Goal: Information Seeking & Learning: Learn about a topic

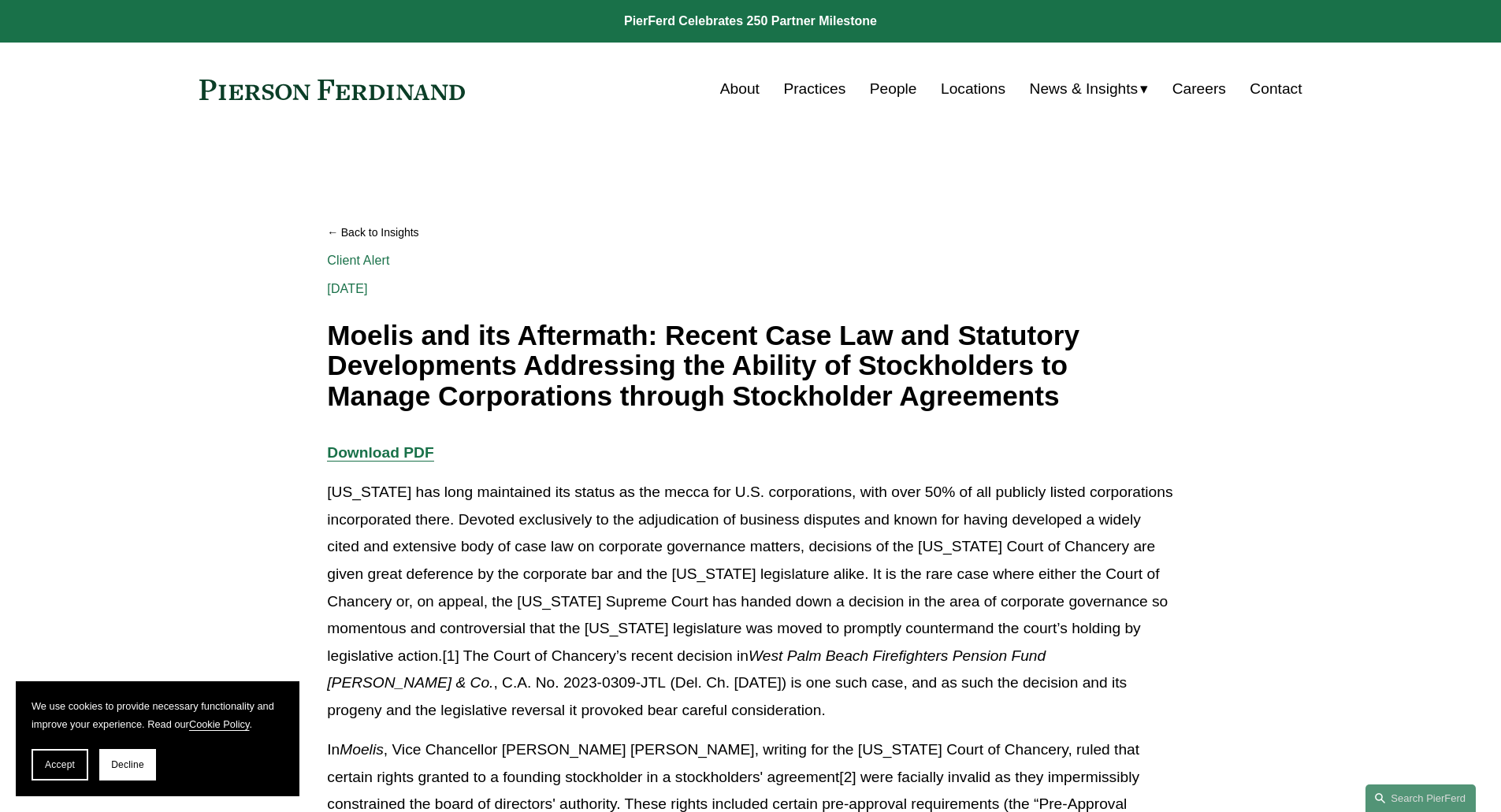
scroll to position [78, 0]
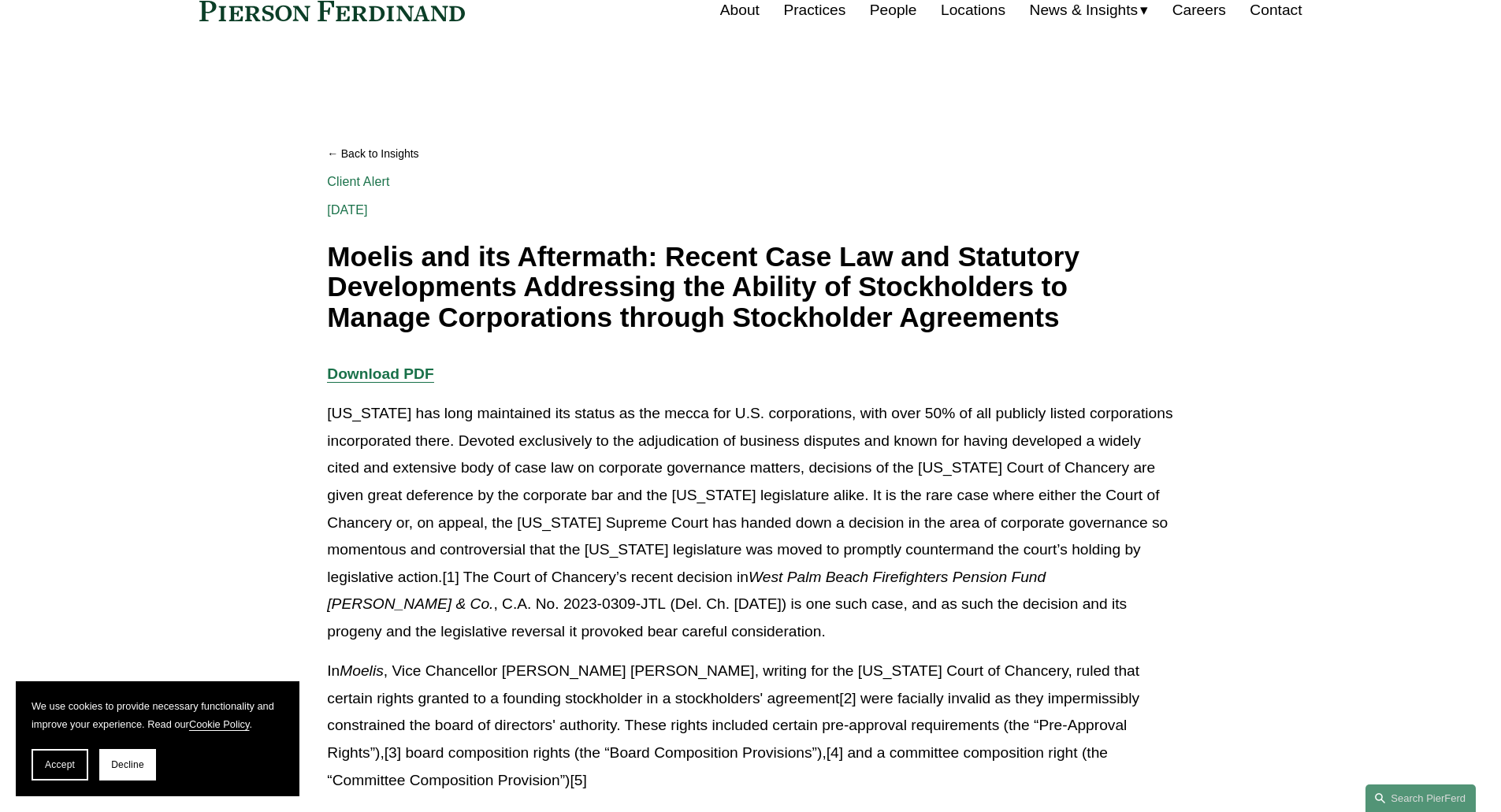
drag, startPoint x: 598, startPoint y: 301, endPoint x: 546, endPoint y: 301, distance: 52.0
click at [546, 301] on h1 "Moelis and its Aftermath: Recent Case Law and Statutory Developments Addressing…" at bounding box center [750, 287] width 847 height 91
drag, startPoint x: 546, startPoint y: 301, endPoint x: 533, endPoint y: 299, distance: 13.2
click at [533, 299] on h1 "Moelis and its Aftermath: Recent Case Law and Statutory Developments Addressing…" at bounding box center [750, 287] width 847 height 91
drag, startPoint x: 533, startPoint y: 299, endPoint x: 524, endPoint y: 297, distance: 9.2
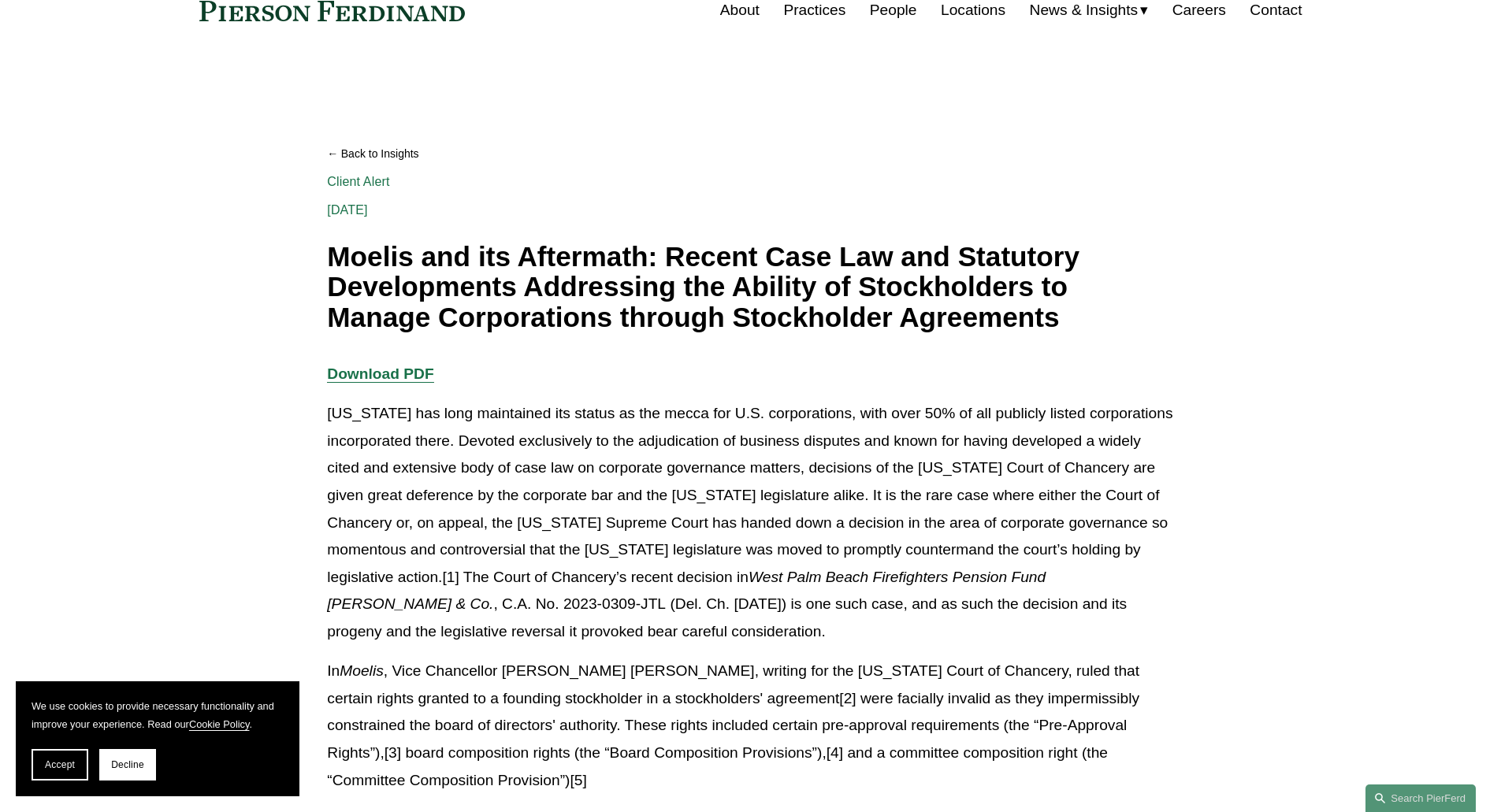
click at [524, 297] on h1 "Moelis and its Aftermath: Recent Case Law and Statutory Developments Addressing…" at bounding box center [750, 287] width 847 height 91
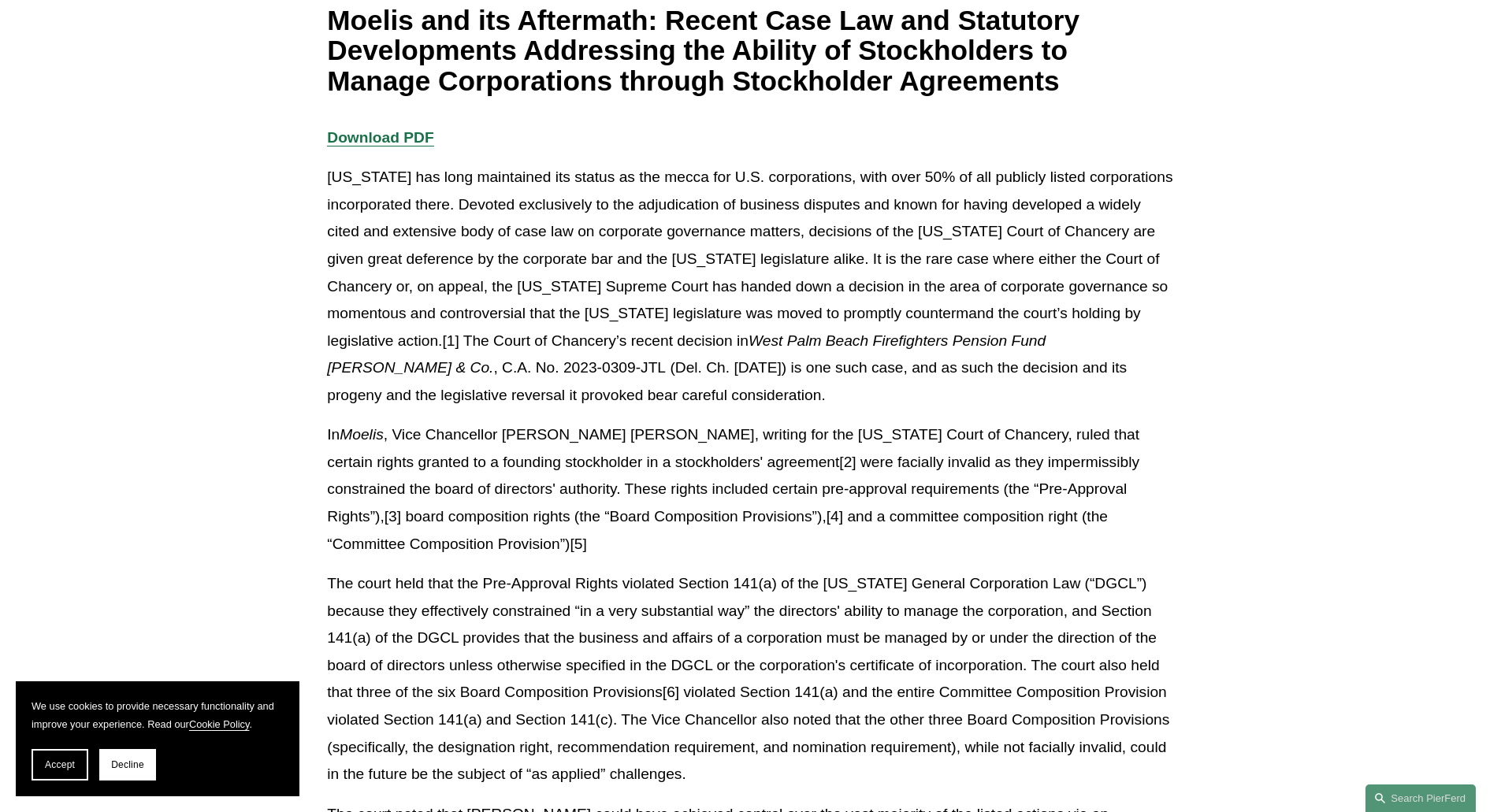
scroll to position [394, 0]
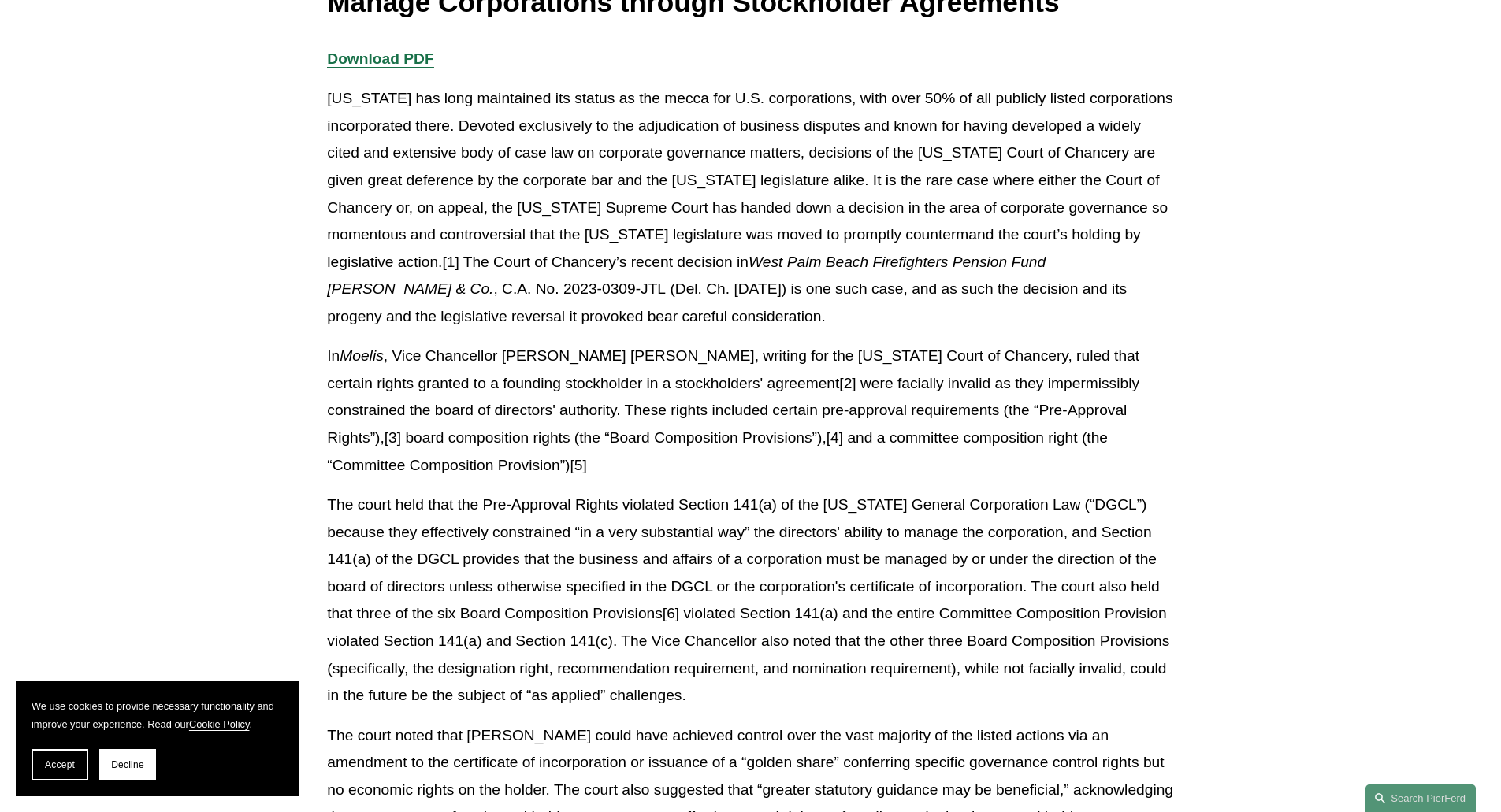
click at [587, 549] on p "The court held that the Pre-Approval Rights violated Section 141(a) of the [US_…" at bounding box center [750, 601] width 847 height 218
drag, startPoint x: 587, startPoint y: 549, endPoint x: 579, endPoint y: 553, distance: 8.9
click at [577, 554] on p "The court held that the Pre-Approval Rights violated Section 141(a) of the [US_…" at bounding box center [750, 601] width 847 height 218
click at [570, 556] on p "The court held that the Pre-Approval Rights violated Section 141(a) of the [US_…" at bounding box center [750, 601] width 847 height 218
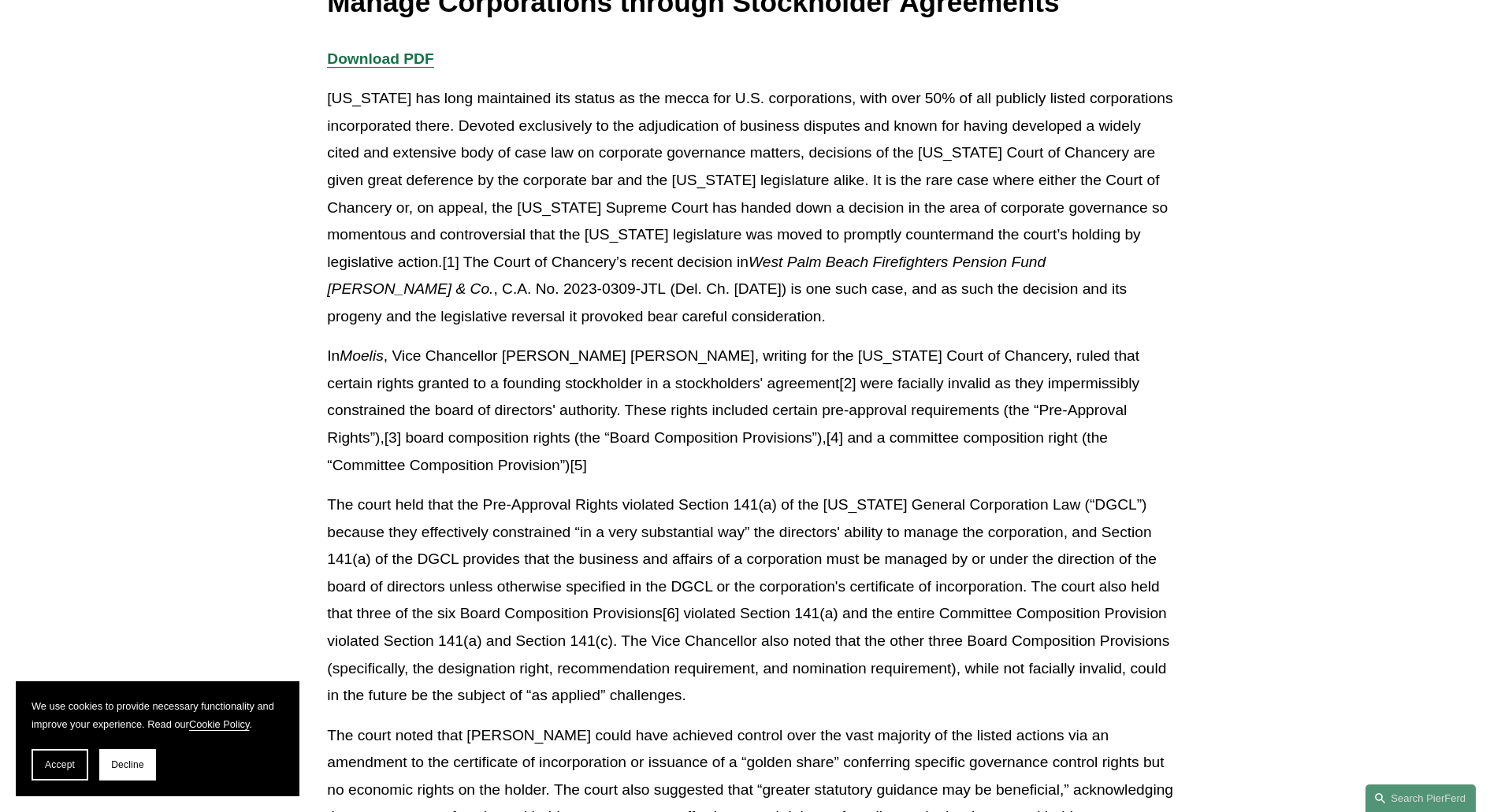
click at [567, 549] on p "The court held that the Pre-Approval Rights violated Section 141(a) of the [US_…" at bounding box center [750, 601] width 847 height 218
click at [555, 543] on p "The court held that the Pre-Approval Rights violated Section 141(a) of the [US_…" at bounding box center [750, 601] width 847 height 218
click at [541, 547] on p "The court held that the Pre-Approval Rights violated Section 141(a) of the [US_…" at bounding box center [750, 601] width 847 height 218
drag, startPoint x: 541, startPoint y: 547, endPoint x: 524, endPoint y: 550, distance: 17.3
click at [519, 550] on p "The court held that the Pre-Approval Rights violated Section 141(a) of the [US_…" at bounding box center [750, 601] width 847 height 218
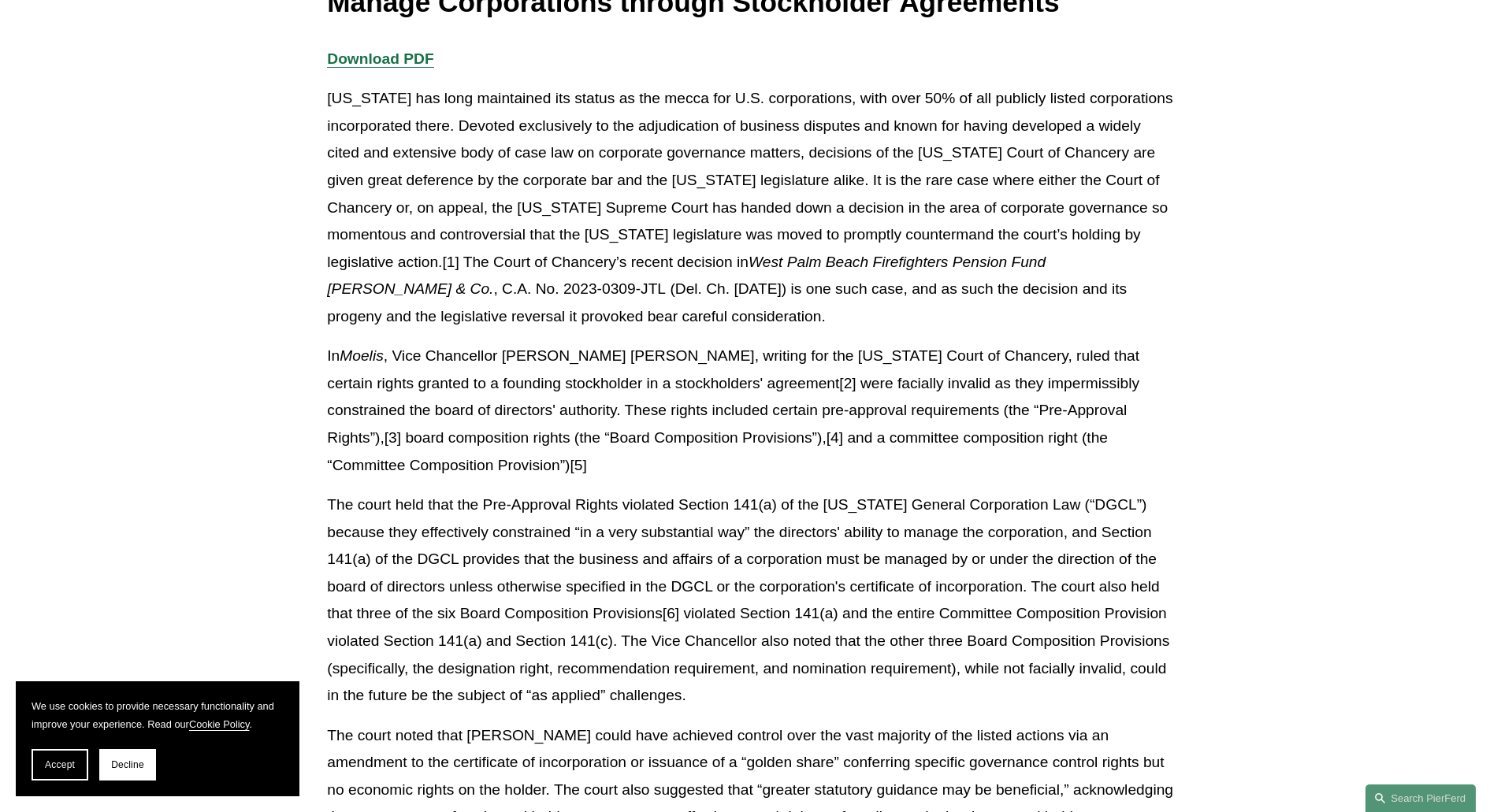
click at [519, 550] on p "The court held that the Pre-Approval Rights violated Section 141(a) of the [US_…" at bounding box center [750, 601] width 847 height 218
click at [518, 550] on p "The court held that the Pre-Approval Rights violated Section 141(a) of the [US_…" at bounding box center [750, 601] width 847 height 218
drag, startPoint x: 512, startPoint y: 551, endPoint x: 495, endPoint y: 549, distance: 17.1
click at [495, 549] on p "The court held that the Pre-Approval Rights violated Section 141(a) of the [US_…" at bounding box center [750, 601] width 847 height 218
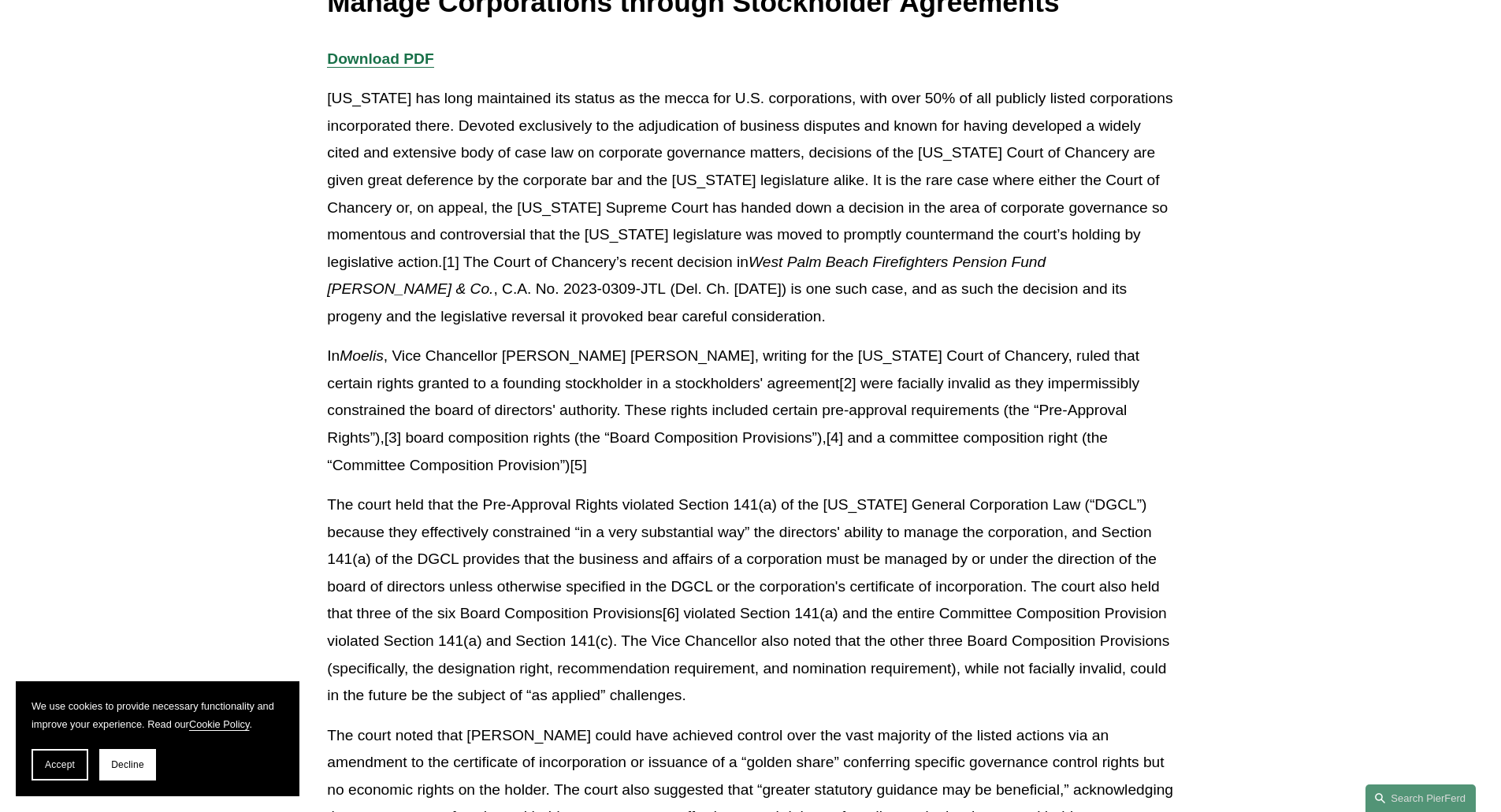
click at [580, 492] on p "The court held that the Pre-Approval Rights violated Section 141(a) of the [US_…" at bounding box center [750, 601] width 847 height 218
drag, startPoint x: 578, startPoint y: 493, endPoint x: 568, endPoint y: 494, distance: 10.0
click at [568, 494] on p "The court held that the Pre-Approval Rights violated Section 141(a) of the [US_…" at bounding box center [750, 601] width 847 height 218
drag, startPoint x: 531, startPoint y: 457, endPoint x: 522, endPoint y: 457, distance: 9.0
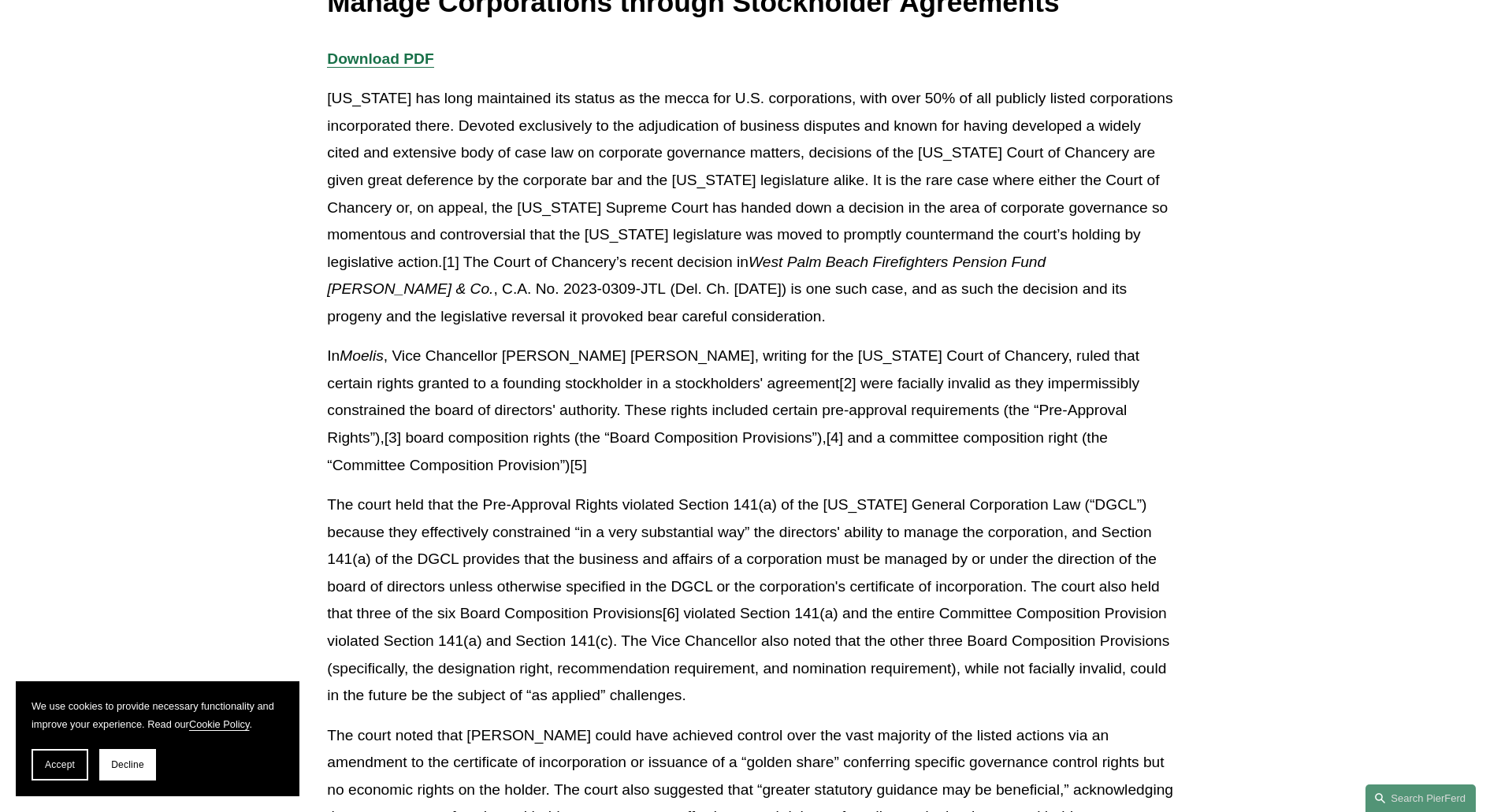
drag, startPoint x: 522, startPoint y: 457, endPoint x: 513, endPoint y: 458, distance: 9.1
drag, startPoint x: 513, startPoint y: 458, endPoint x: 498, endPoint y: 462, distance: 15.5
drag, startPoint x: 486, startPoint y: 462, endPoint x: 468, endPoint y: 458, distance: 18.4
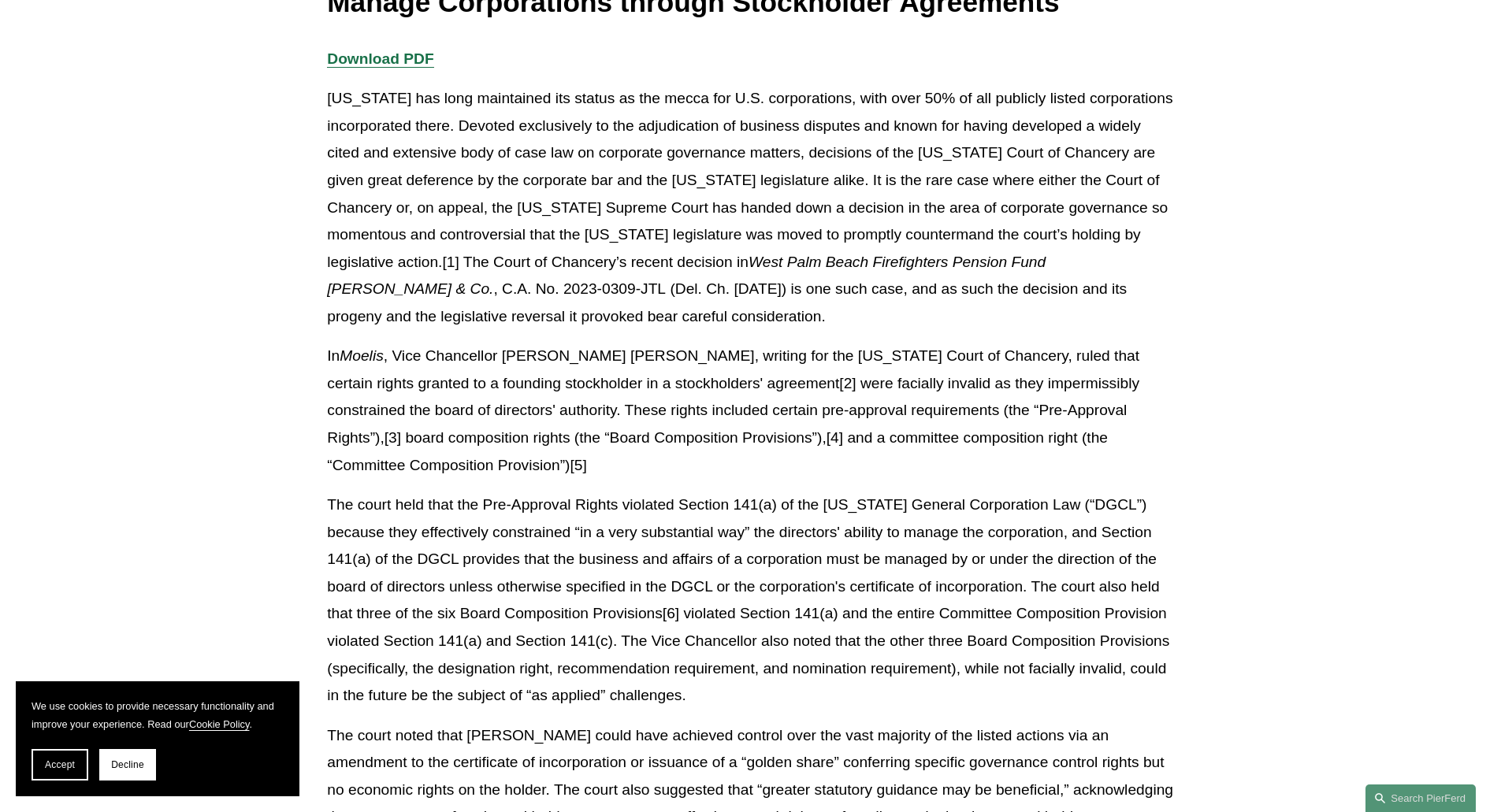
drag, startPoint x: 325, startPoint y: 444, endPoint x: 315, endPoint y: 448, distance: 10.8
drag, startPoint x: 309, startPoint y: 452, endPoint x: 290, endPoint y: 459, distance: 20.2
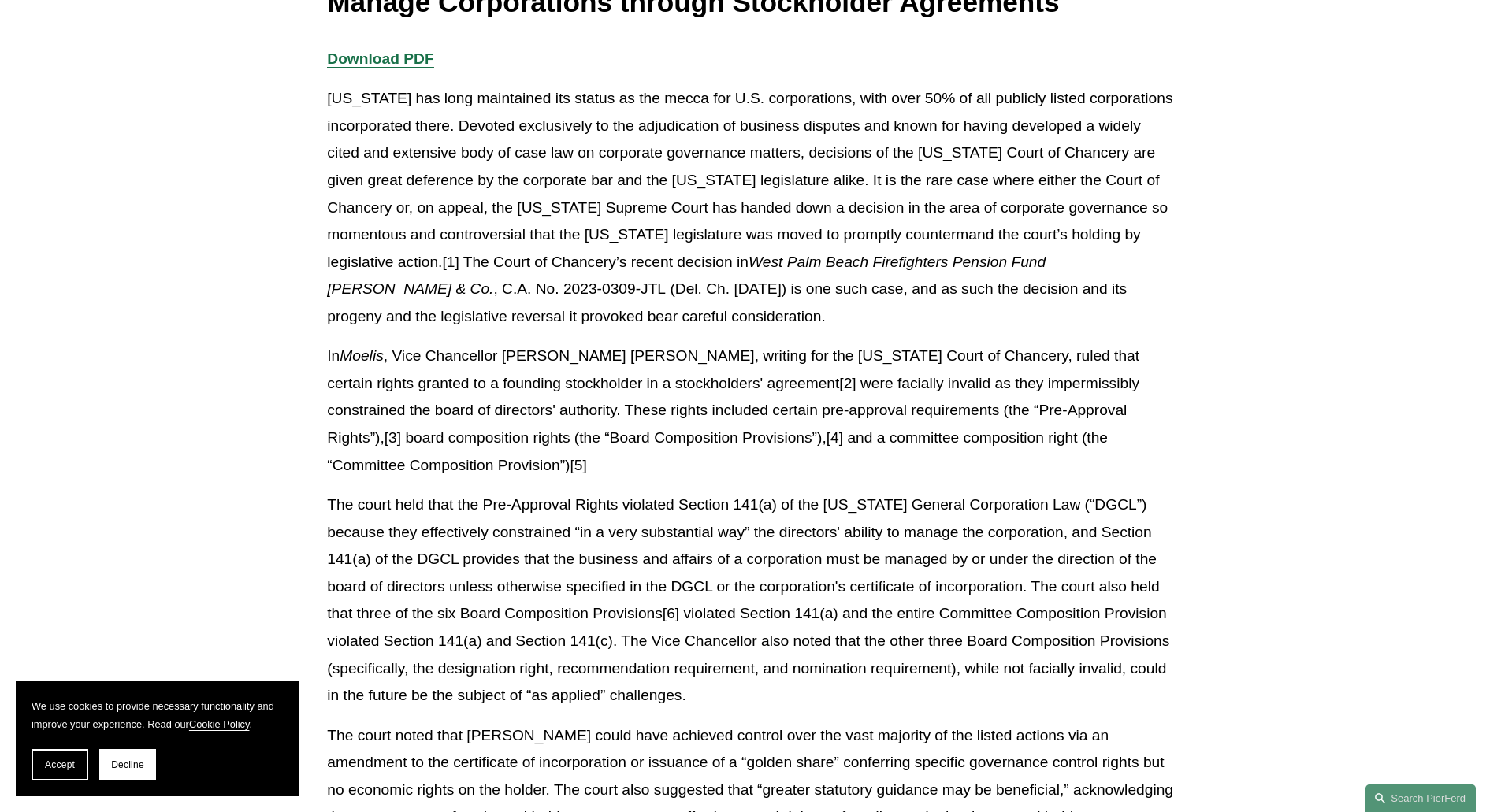
drag, startPoint x: 289, startPoint y: 459, endPoint x: 274, endPoint y: 460, distance: 15.0
drag, startPoint x: 729, startPoint y: 580, endPoint x: 643, endPoint y: 582, distance: 86.0
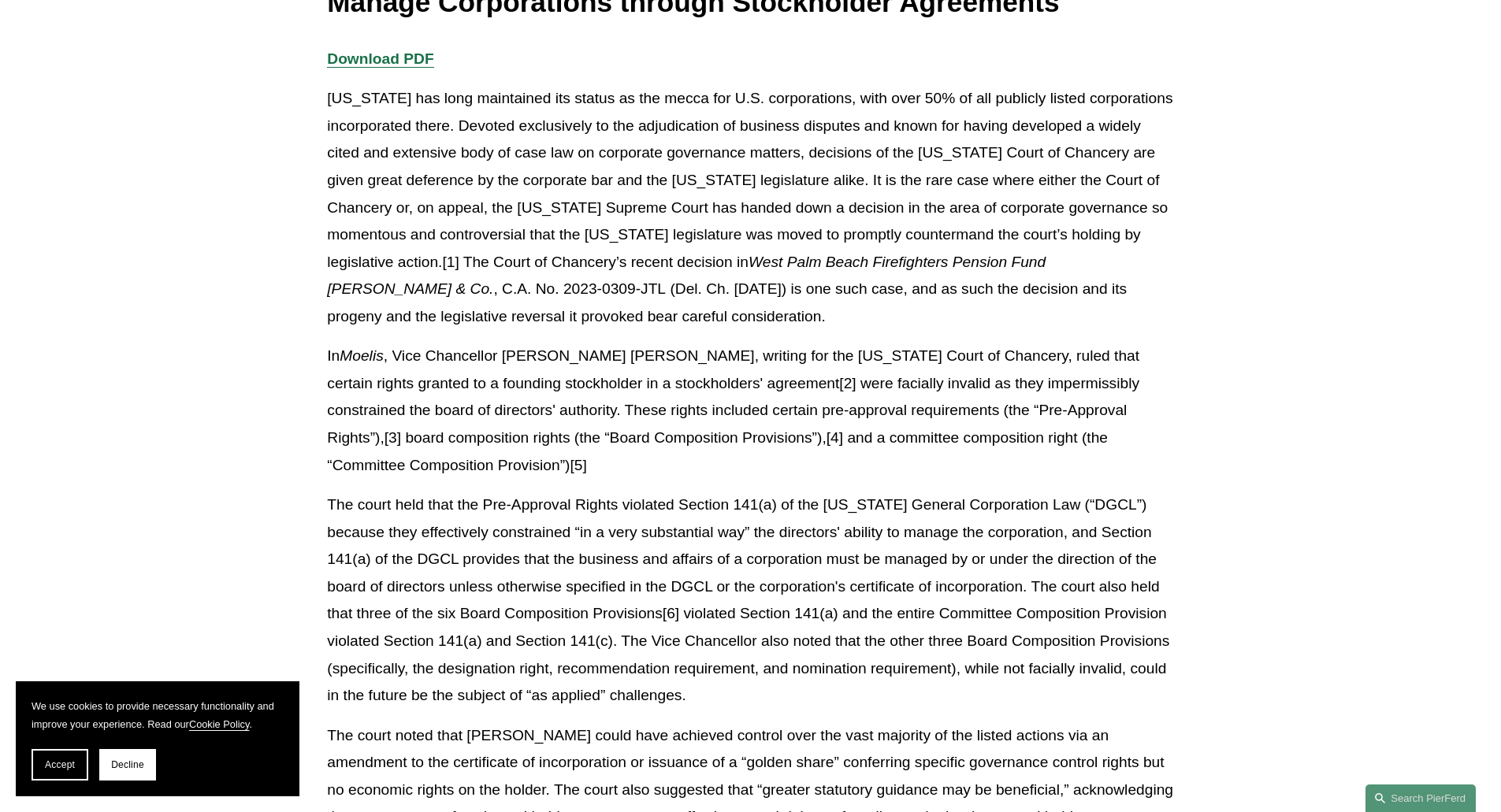
click at [643, 582] on p "The court held that the Pre-Approval Rights violated Section 141(a) of the [US_…" at bounding box center [750, 601] width 847 height 218
drag, startPoint x: 643, startPoint y: 582, endPoint x: 523, endPoint y: 582, distance: 120.0
click at [523, 582] on p "The court held that the Pre-Approval Rights violated Section 141(a) of the [US_…" at bounding box center [750, 601] width 847 height 218
click at [49, 767] on span "Accept" at bounding box center [60, 765] width 30 height 11
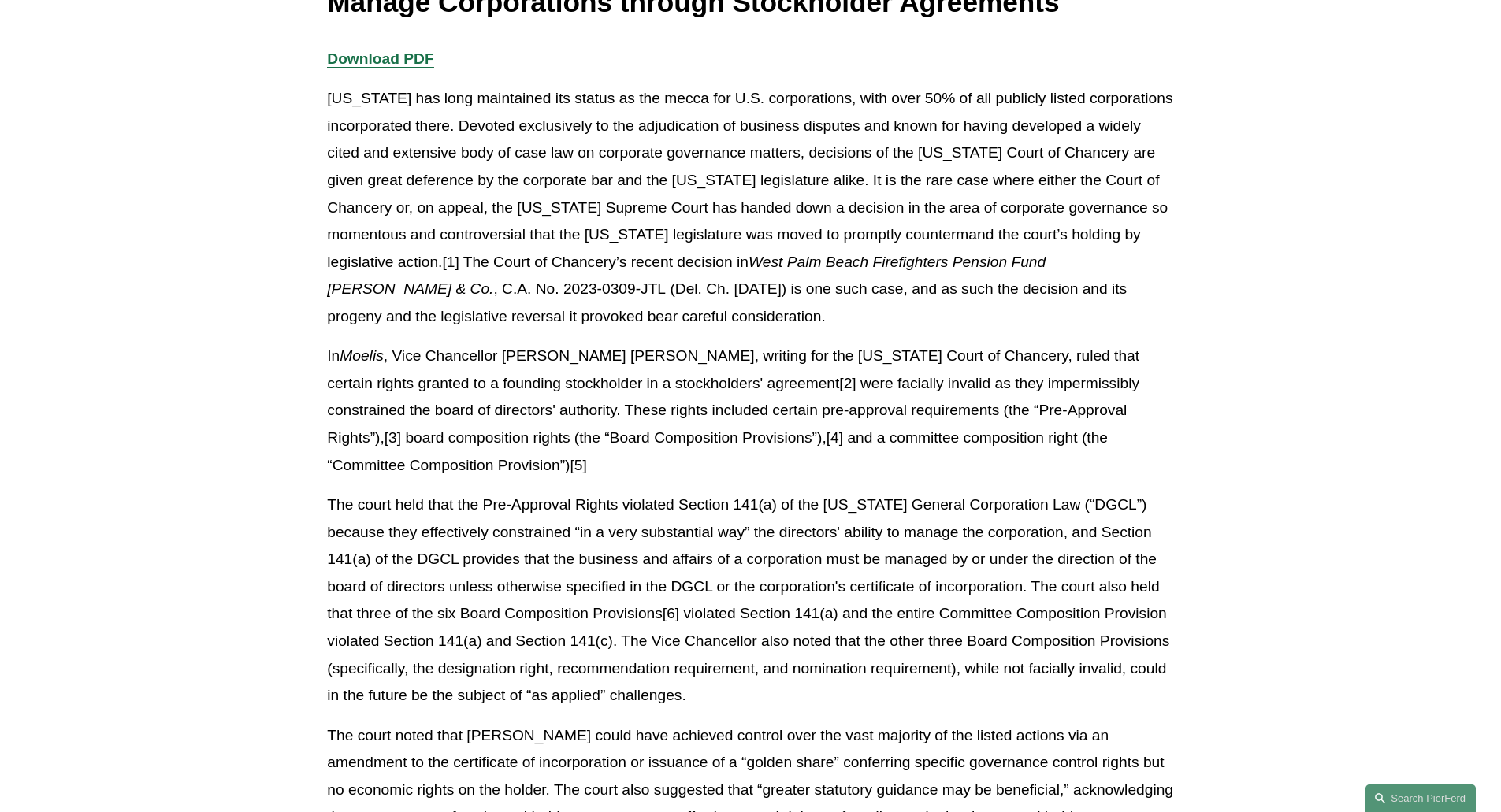
drag, startPoint x: 672, startPoint y: 574, endPoint x: 617, endPoint y: 575, distance: 55.0
click at [617, 575] on p "The court held that the Pre-Approval Rights violated Section 141(a) of the [US_…" at bounding box center [750, 601] width 847 height 218
drag, startPoint x: 617, startPoint y: 575, endPoint x: 594, endPoint y: 575, distance: 23.0
click at [594, 575] on p "The court held that the Pre-Approval Rights violated Section 141(a) of the [US_…" at bounding box center [750, 601] width 847 height 218
drag, startPoint x: 743, startPoint y: 574, endPoint x: 708, endPoint y: 583, distance: 36.1
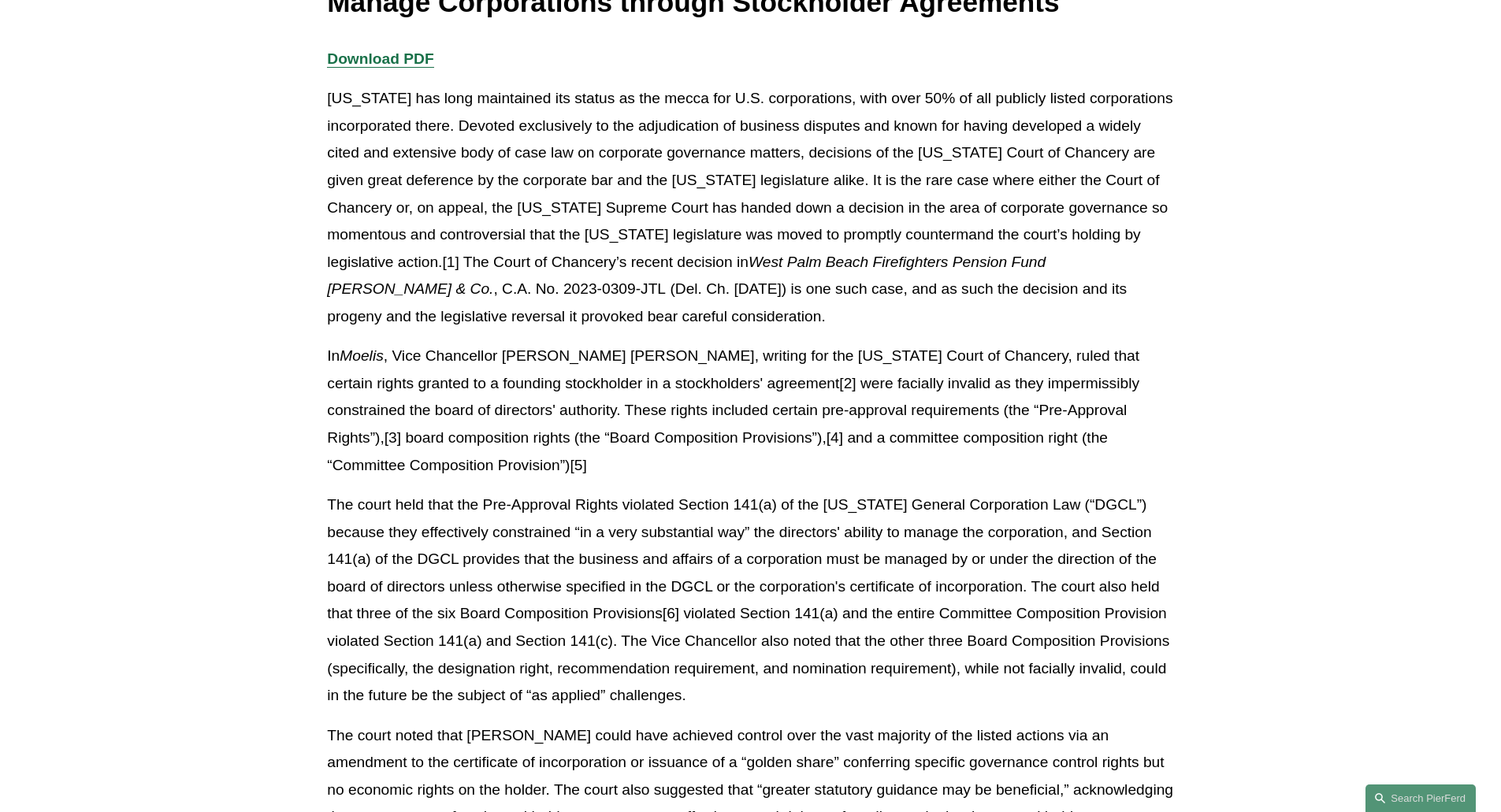
click at [708, 583] on p "The court held that the Pre-Approval Rights violated Section 141(a) of the [US_…" at bounding box center [750, 601] width 847 height 218
drag, startPoint x: 708, startPoint y: 583, endPoint x: 668, endPoint y: 580, distance: 40.1
click at [668, 580] on p "The court held that the Pre-Approval Rights violated Section 141(a) of the [US_…" at bounding box center [750, 601] width 847 height 218
drag, startPoint x: 668, startPoint y: 580, endPoint x: 637, endPoint y: 579, distance: 31.0
click at [637, 579] on p "The court held that the Pre-Approval Rights violated Section 141(a) of the [US_…" at bounding box center [750, 601] width 847 height 218
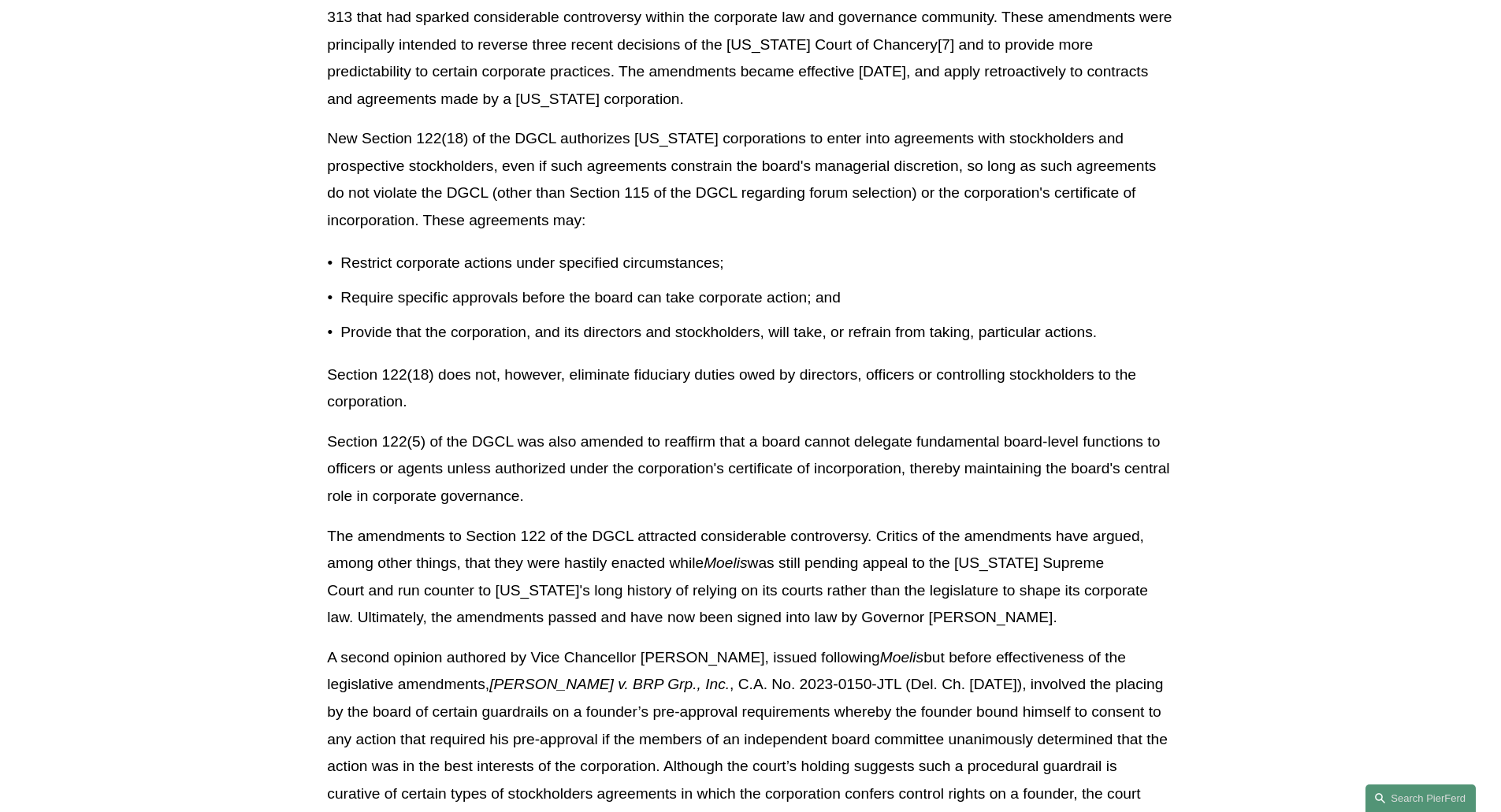
scroll to position [1260, 0]
